Goal: Task Accomplishment & Management: Manage account settings

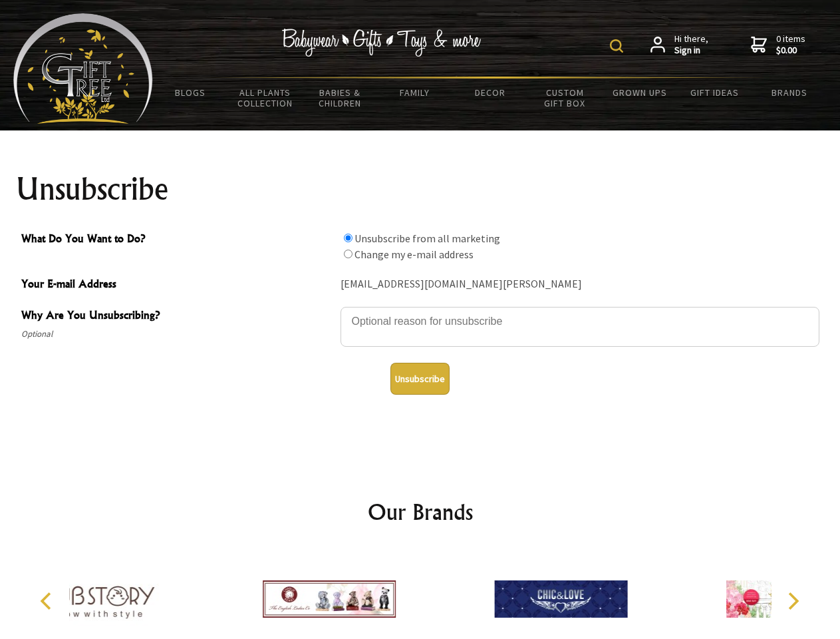
click at [619, 46] on img at bounding box center [616, 45] width 13 height 13
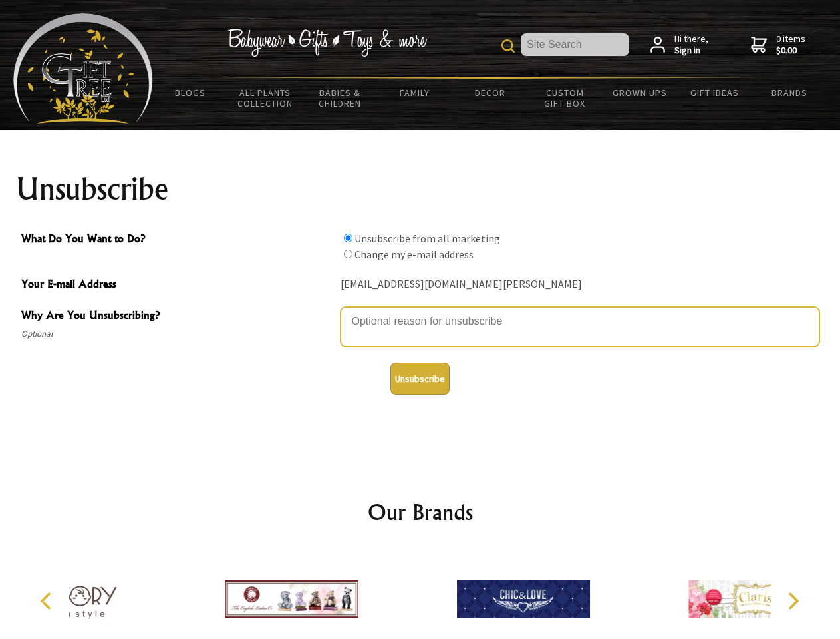
click at [420, 311] on textarea "Why Are You Unsubscribing?" at bounding box center [580, 327] width 479 height 40
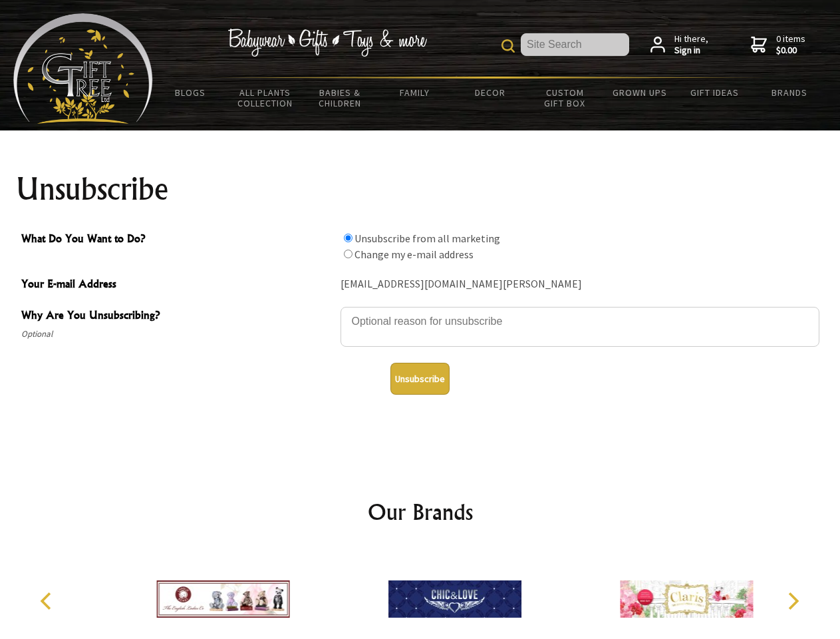
click at [348, 237] on input "What Do You Want to Do?" at bounding box center [348, 237] width 9 height 9
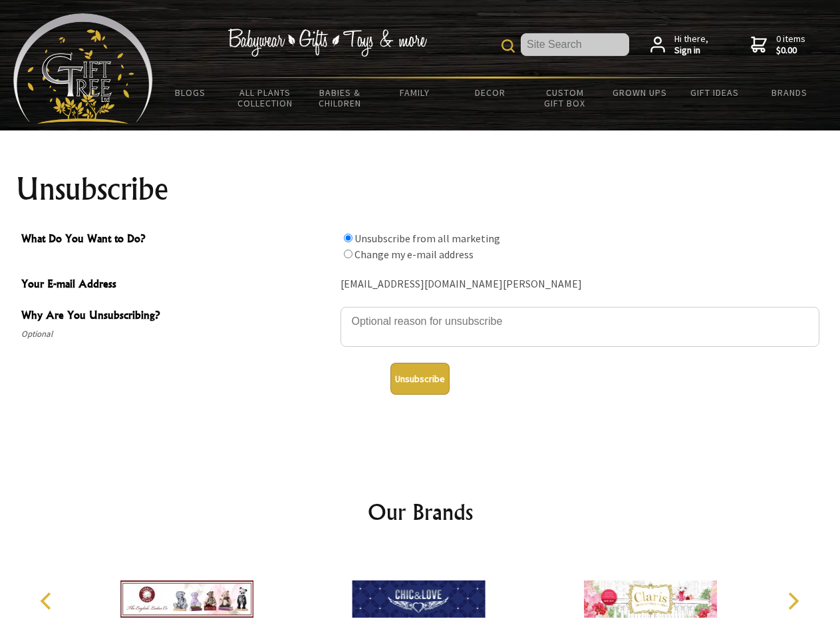
click at [348, 253] on input "What Do You Want to Do?" at bounding box center [348, 253] width 9 height 9
radio input "true"
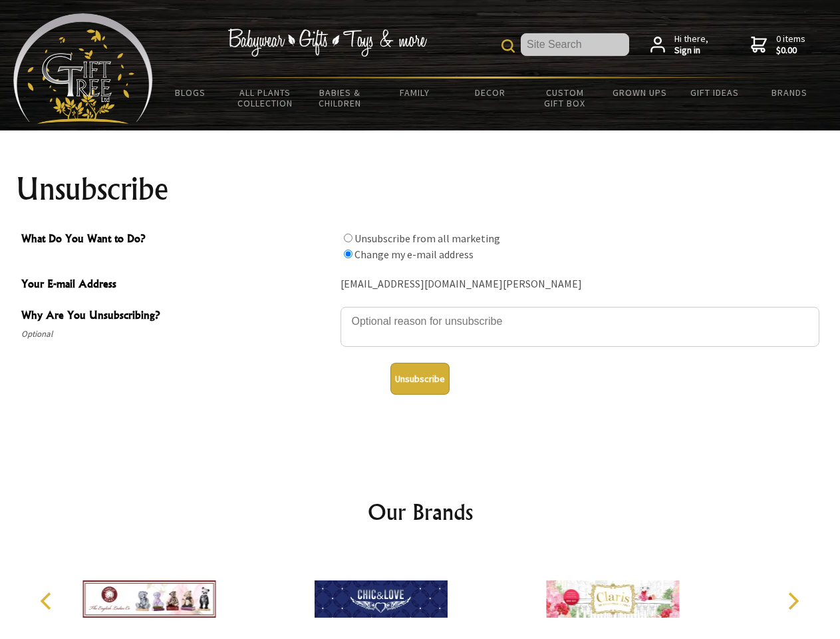
click at [420, 378] on button "Unsubscribe" at bounding box center [419, 379] width 59 height 32
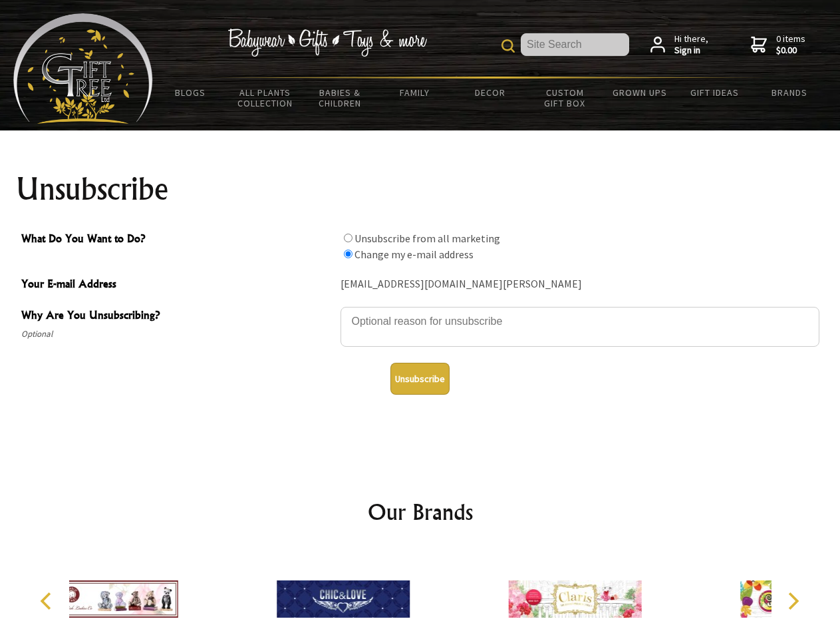
click at [420, 593] on div at bounding box center [342, 601] width 231 height 104
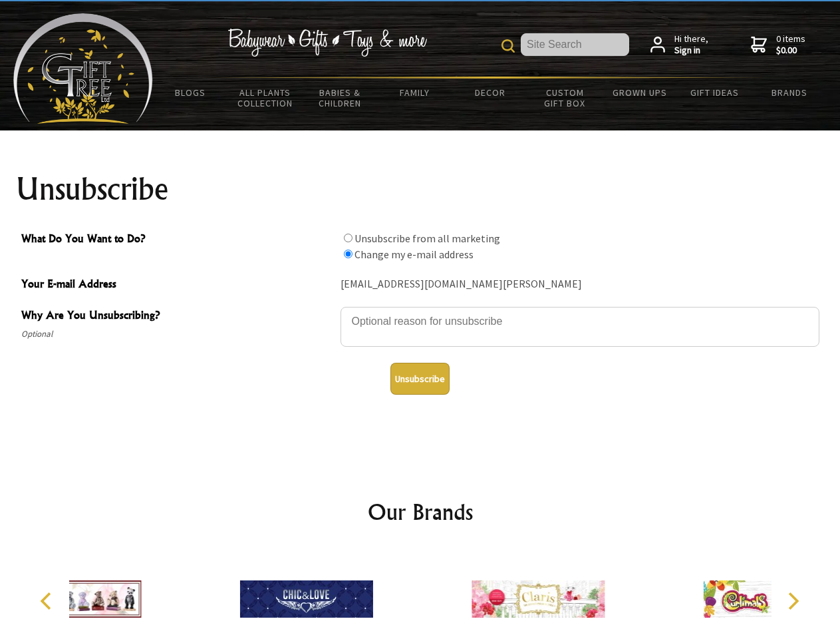
click at [48, 601] on icon "Previous" at bounding box center [47, 600] width 17 height 17
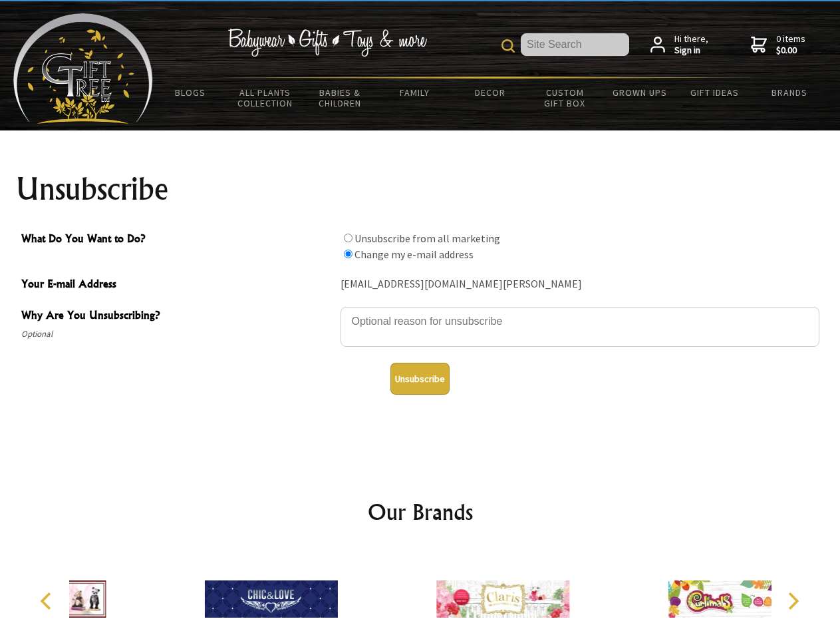
click at [793, 601] on icon "Next" at bounding box center [792, 600] width 17 height 17
